Goal: Check status: Check status

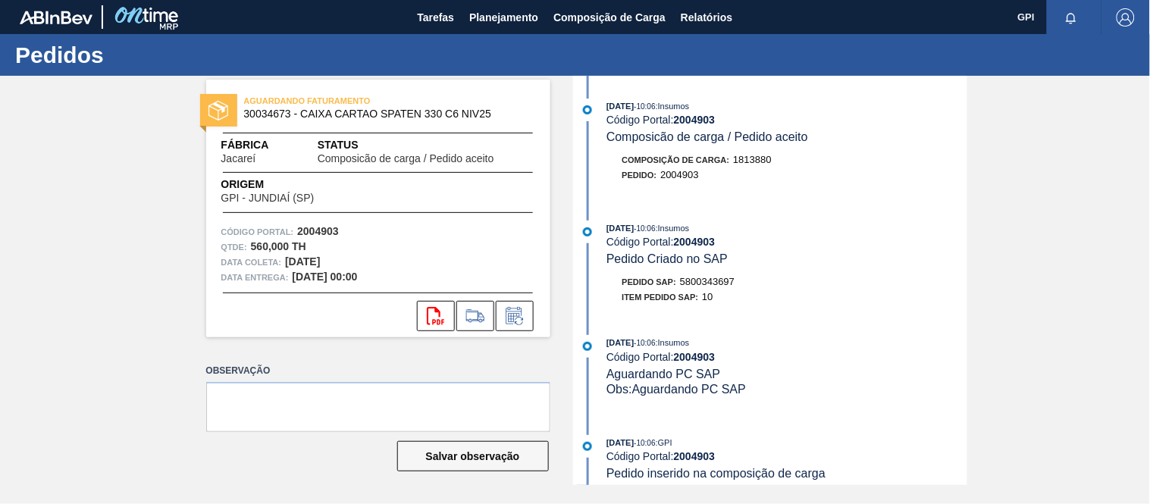
click at [1037, 134] on div "AGUARDANDO FATURAMENTO 30034673 - CAIXA CARTAO SPATEN 330 C6 NIV25 Fábrica Jaca…" at bounding box center [575, 280] width 1150 height 409
click at [465, 6] on button "Planejamento" at bounding box center [504, 17] width 84 height 34
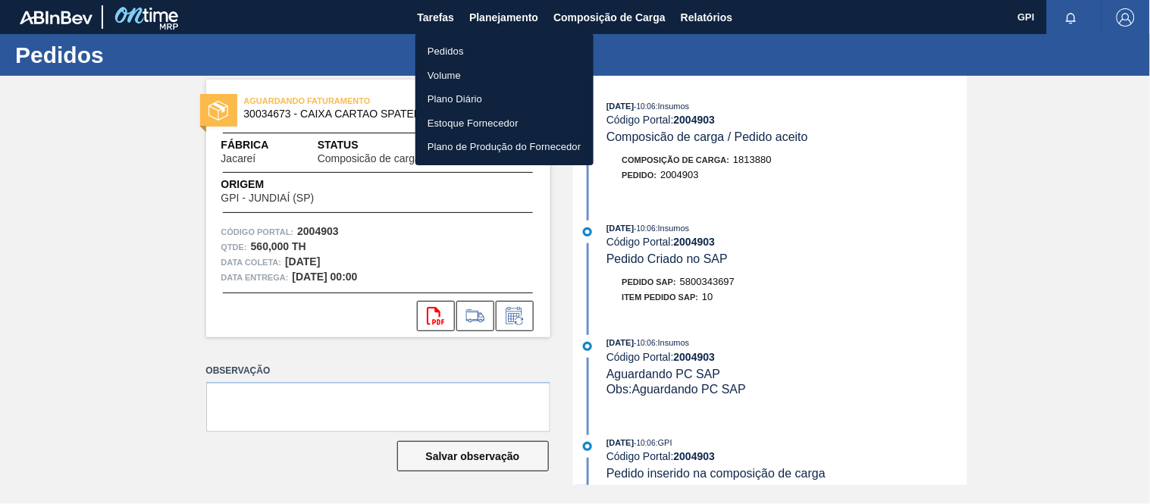
click at [432, 46] on li "Pedidos" at bounding box center [505, 51] width 178 height 24
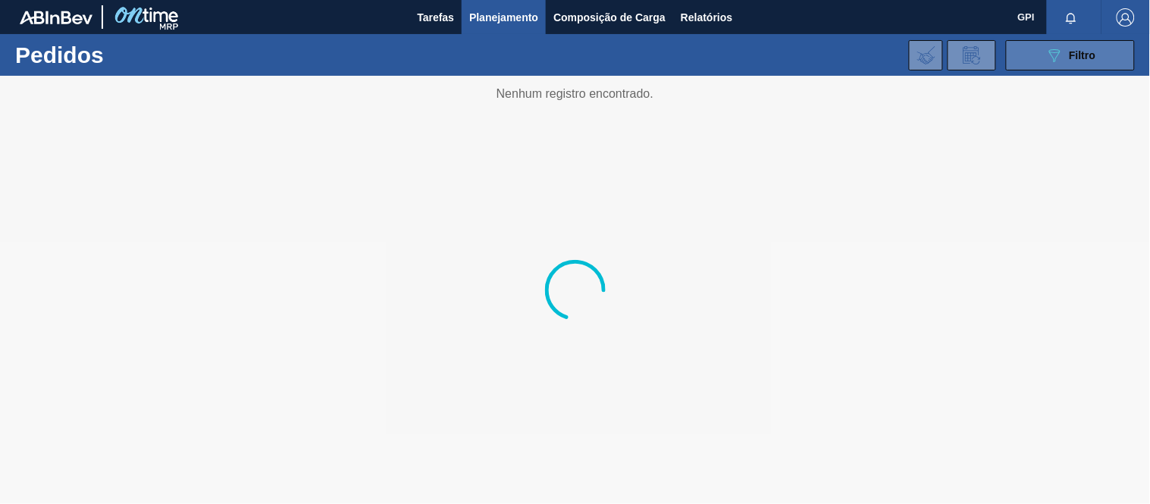
click at [1047, 58] on icon "089F7B8B-B2A5-4AFE-B5C0-19BA573D28AC" at bounding box center [1055, 55] width 18 height 18
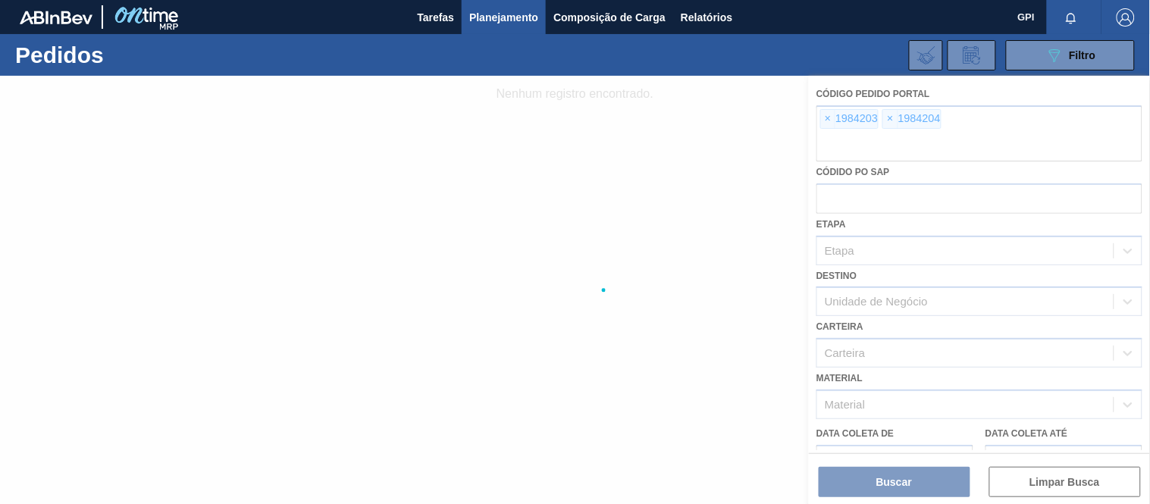
click at [824, 119] on div at bounding box center [575, 290] width 1150 height 428
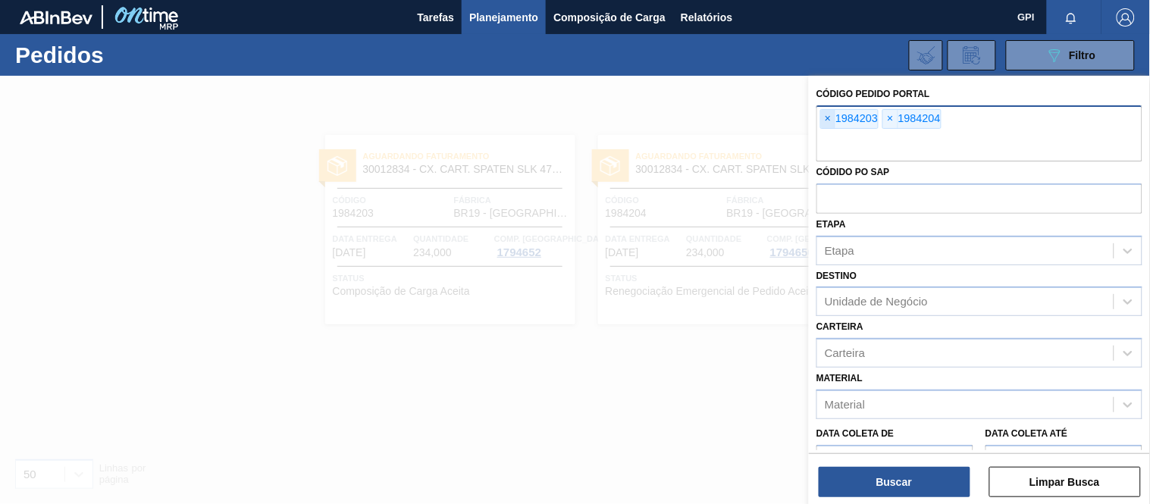
click at [830, 121] on span "×" at bounding box center [828, 119] width 14 height 18
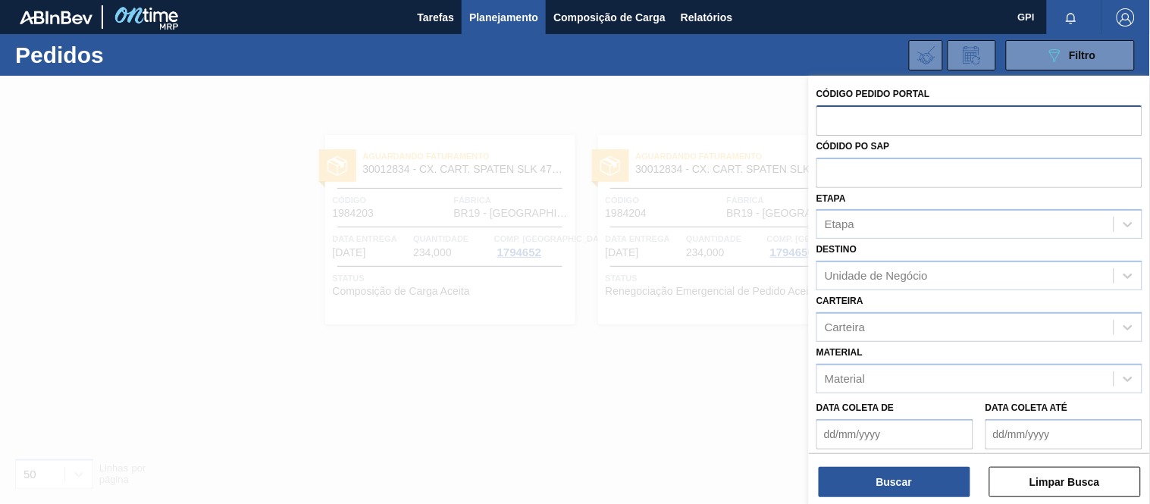
paste input "2003110"
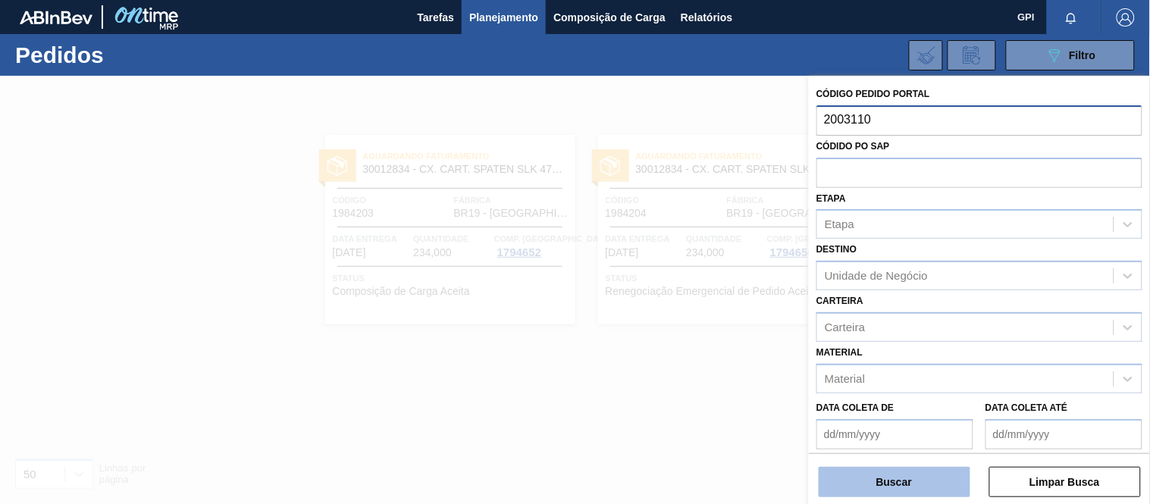
type input "2003110"
click at [915, 483] on button "Buscar" at bounding box center [895, 482] width 152 height 30
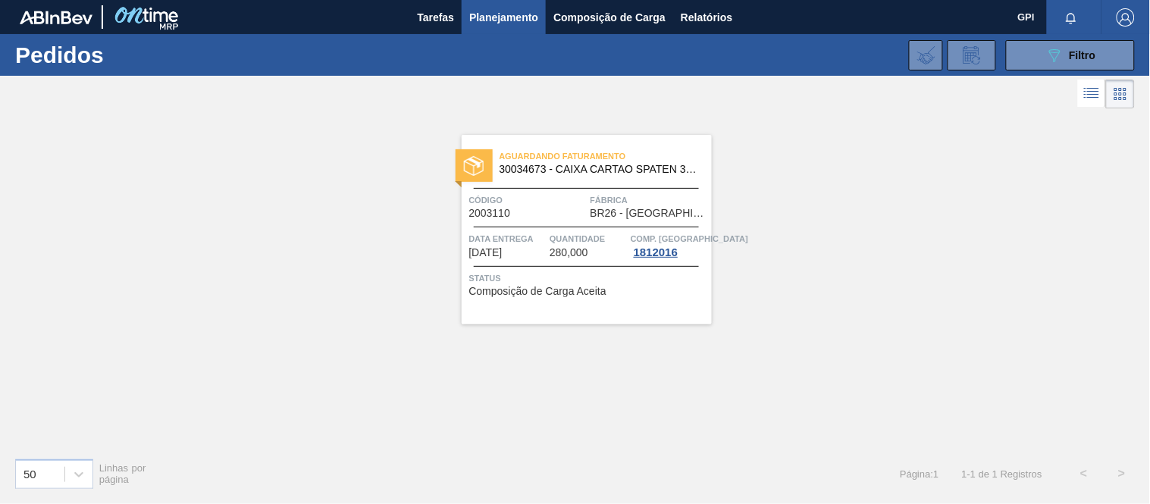
click at [554, 188] on div at bounding box center [586, 188] width 225 height 1
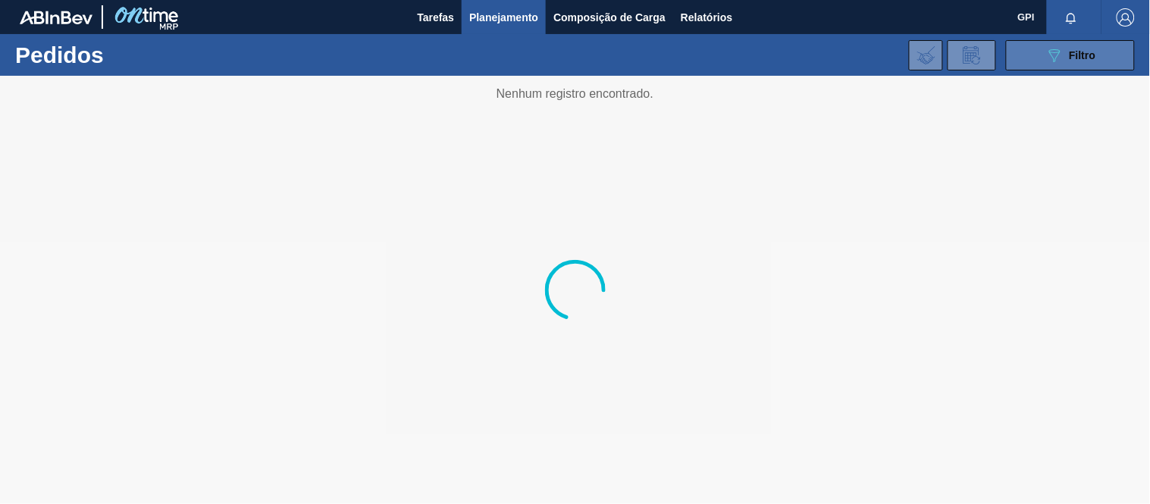
click at [1081, 58] on span "Filtro" at bounding box center [1083, 55] width 27 height 12
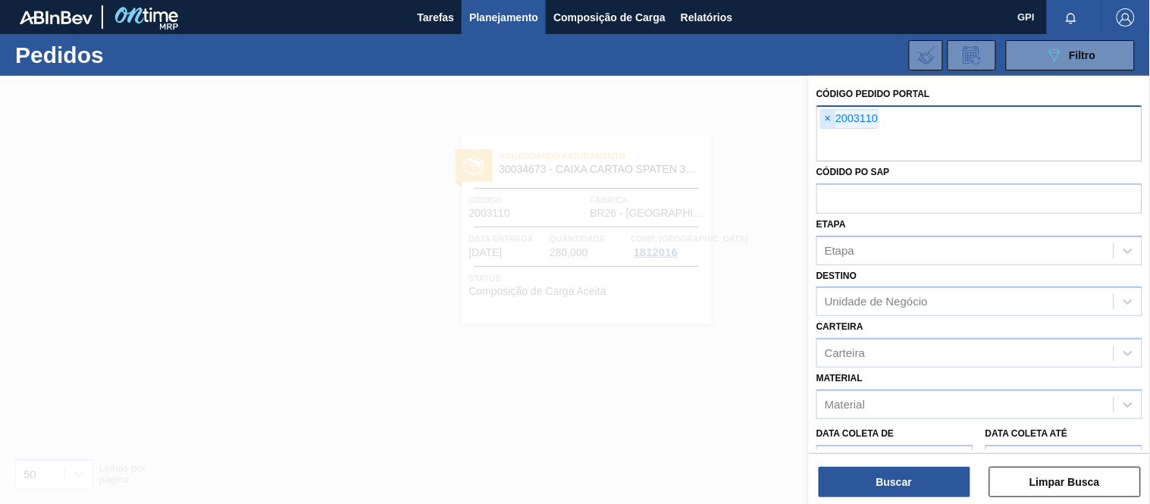
click at [824, 116] on span "×" at bounding box center [828, 119] width 14 height 18
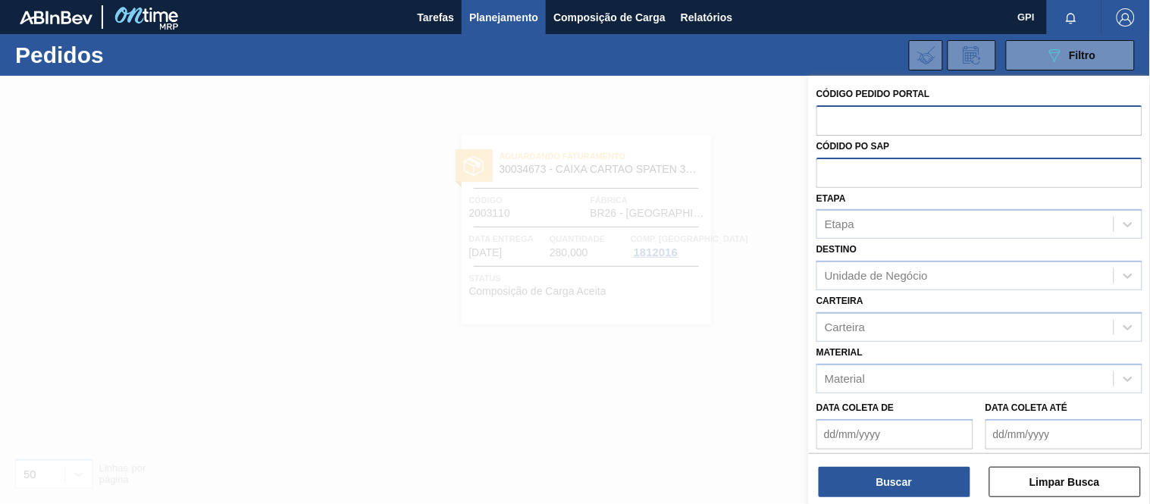
paste input "2004583"
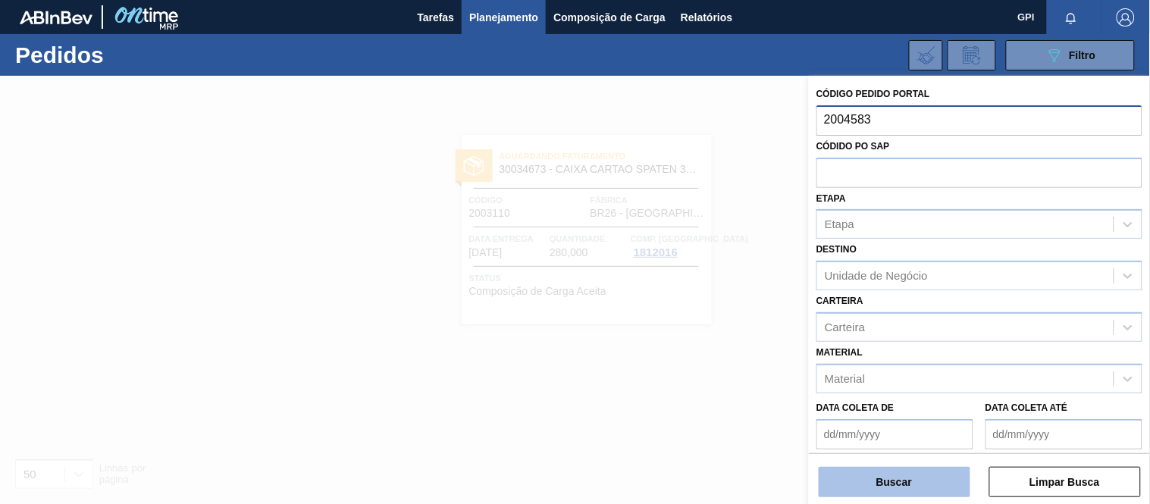
type input "2004583"
click at [902, 491] on button "Buscar" at bounding box center [895, 482] width 152 height 30
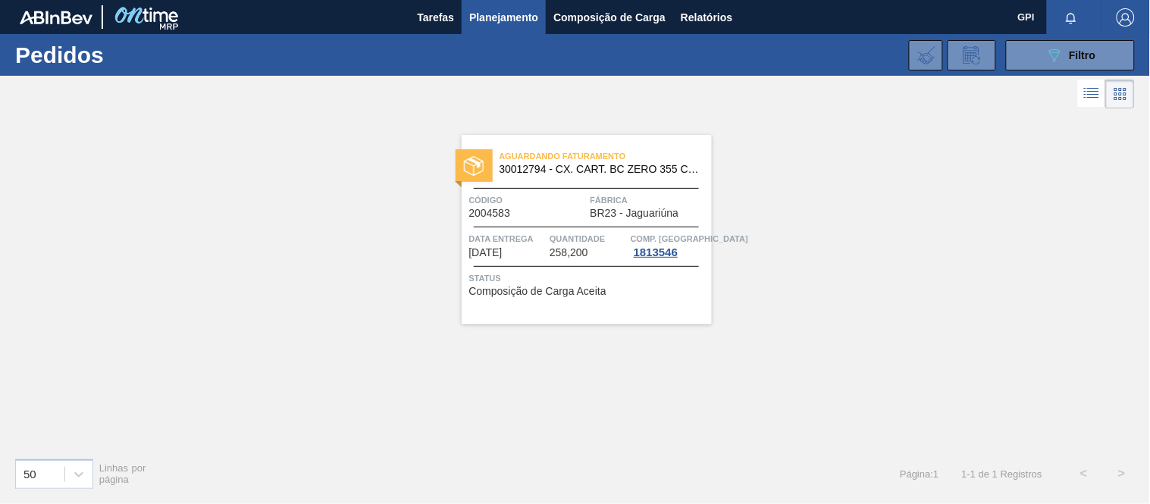
click at [550, 199] on span "Código" at bounding box center [528, 200] width 118 height 15
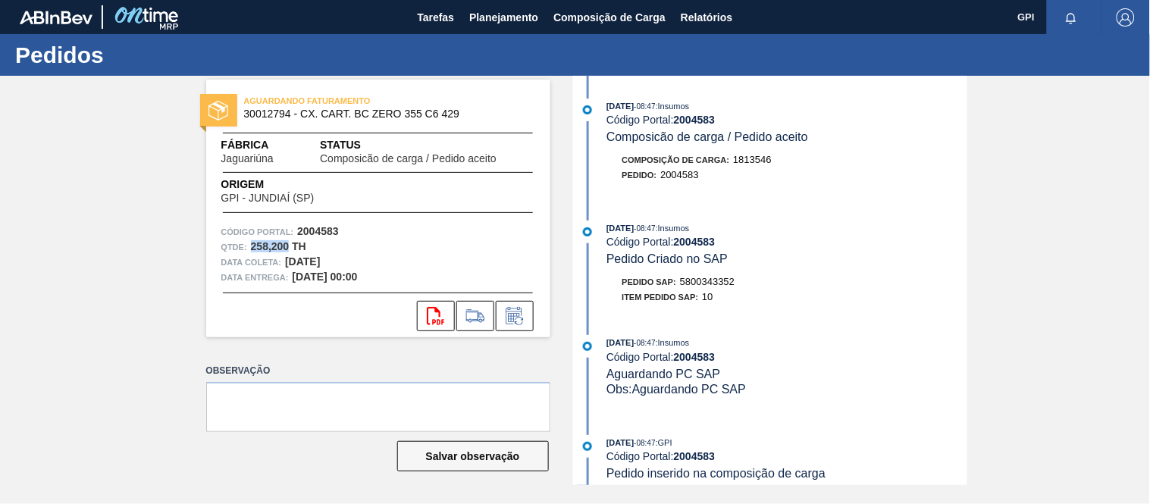
drag, startPoint x: 289, startPoint y: 244, endPoint x: 250, endPoint y: 246, distance: 38.7
click at [251, 246] on strong "258,200 TH" at bounding box center [278, 246] width 55 height 12
copy strong "258,200"
click at [321, 337] on div "AGUARDANDO FATURAMENTO 30012794 - CX. CART. BC ZERO 355 C6 429 Fábrica Jaguariú…" at bounding box center [367, 280] width 367 height 409
click at [322, 218] on div "AGUARDANDO FATURAMENTO 30012794 - CX. CART. BC ZERO 355 C6 429 Fábrica Jaguariú…" at bounding box center [378, 209] width 344 height 258
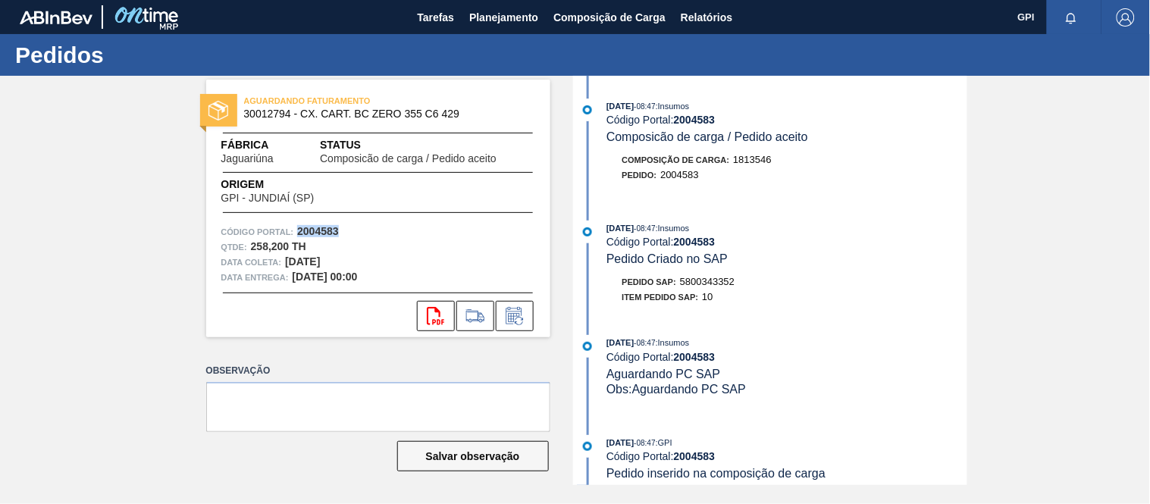
click at [322, 218] on div "AGUARDANDO FATURAMENTO 30012794 - CX. CART. BC ZERO 355 C6 429 Fábrica Jaguariú…" at bounding box center [378, 209] width 344 height 258
copy strong "2004583"
click at [428, 308] on icon at bounding box center [435, 316] width 17 height 18
click at [368, 359] on div "AGUARDANDO FATURAMENTO 30012794 - CX. CART. BC ZERO 355 C6 429 Fábrica Jaguariú…" at bounding box center [367, 280] width 367 height 409
